Goal: Task Accomplishment & Management: Manage account settings

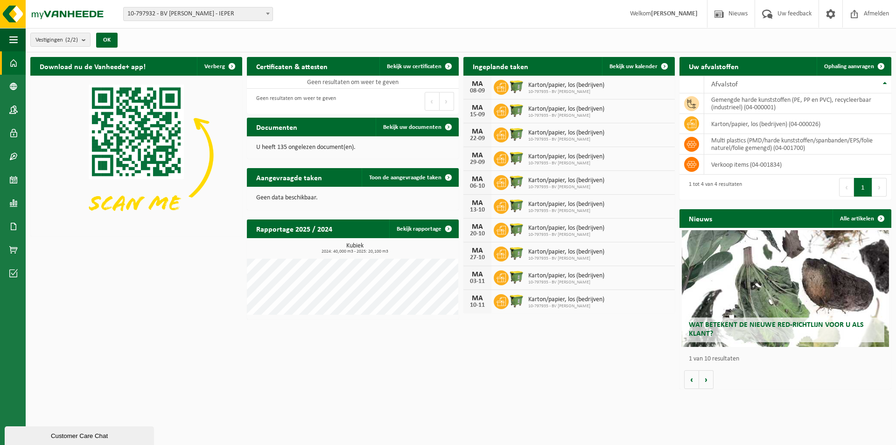
click at [498, 84] on icon at bounding box center [501, 87] width 9 height 9
click at [482, 85] on div "MA" at bounding box center [477, 83] width 19 height 7
click at [526, 87] on div "Karton/papier, los (bedrijven) 10-797935 - BV STEFAN ROUSSEEUW" at bounding box center [564, 87] width 81 height 14
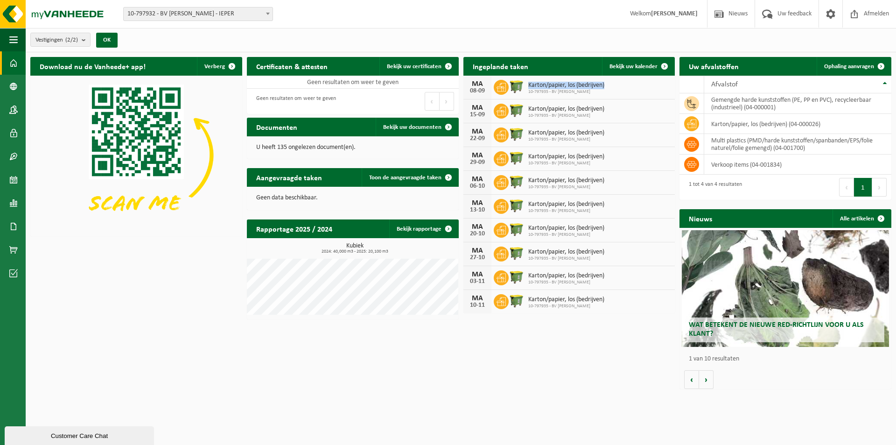
click at [526, 87] on div "Karton/papier, los (bedrijven) 10-797935 - BV STEFAN ROUSSEEUW" at bounding box center [564, 87] width 81 height 14
click at [563, 86] on span "Karton/papier, los (bedrijven)" at bounding box center [566, 85] width 76 height 7
click at [491, 88] on div "MA 08-09" at bounding box center [478, 87] width 28 height 23
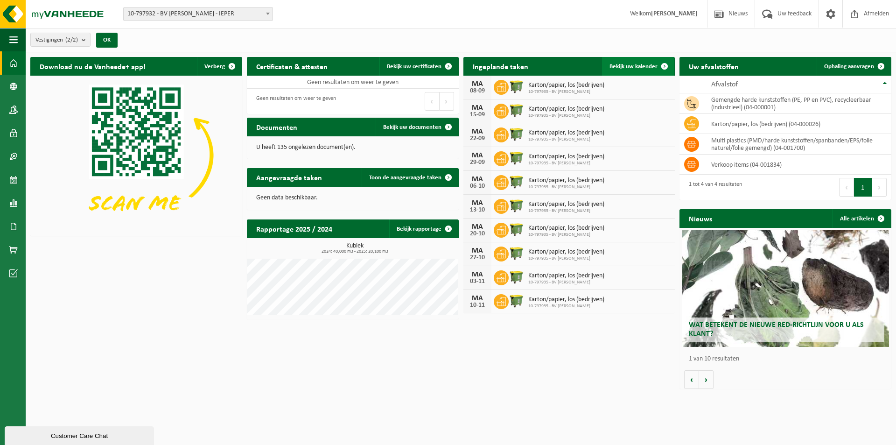
click at [658, 68] on span at bounding box center [664, 66] width 19 height 19
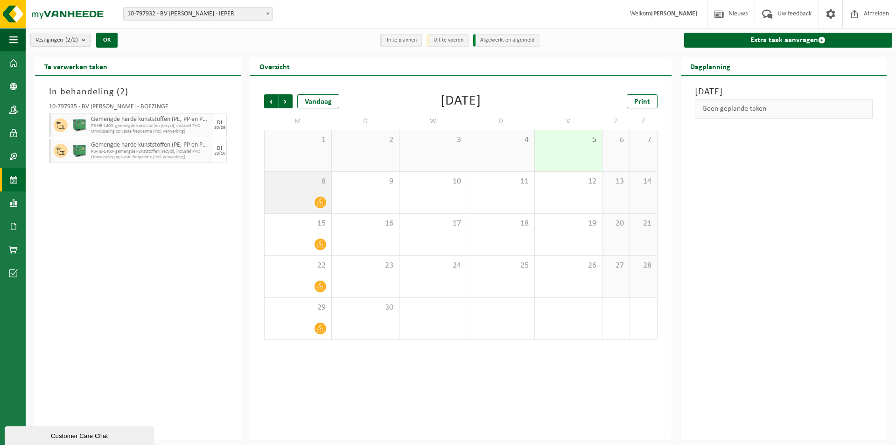
click at [306, 194] on div "8" at bounding box center [298, 193] width 67 height 42
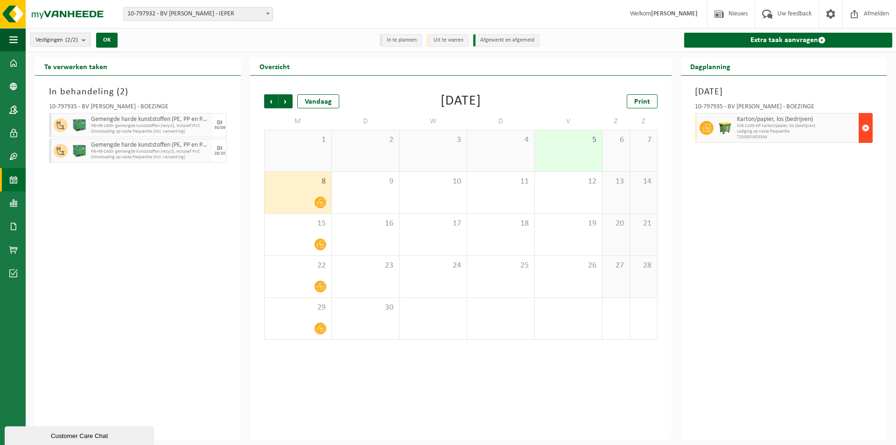
click at [865, 129] on span "button" at bounding box center [865, 128] width 7 height 19
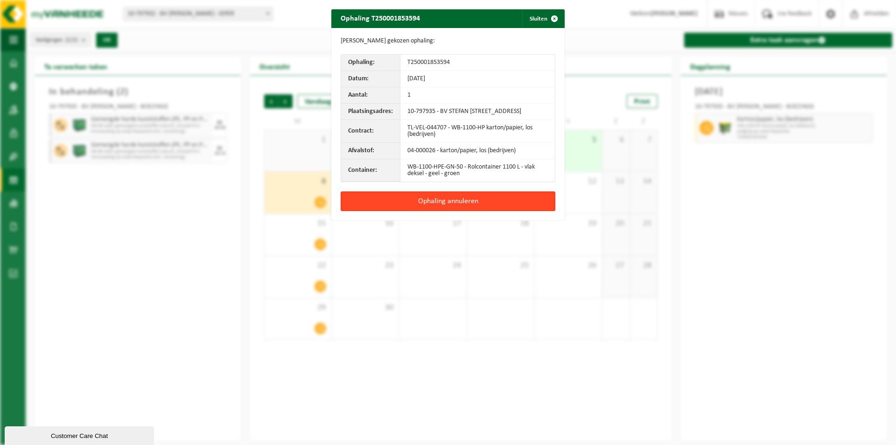
click at [420, 207] on button "Ophaling annuleren" at bounding box center [448, 201] width 215 height 20
